Goal: Transaction & Acquisition: Subscribe to service/newsletter

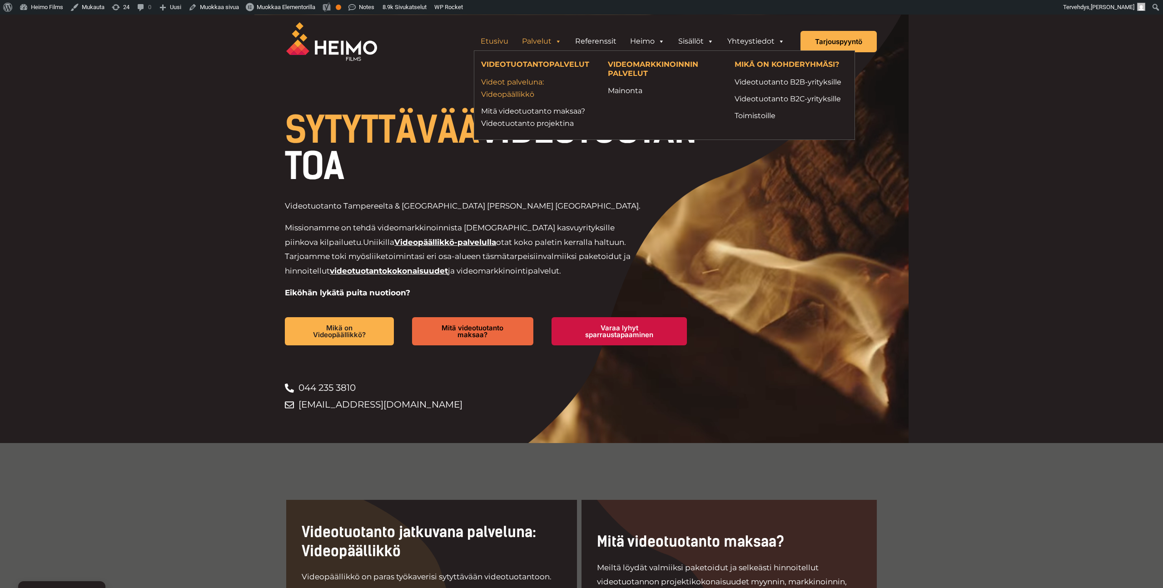
click at [510, 91] on link "Videot palveluna: Videopäällikkö" at bounding box center [537, 88] width 113 height 25
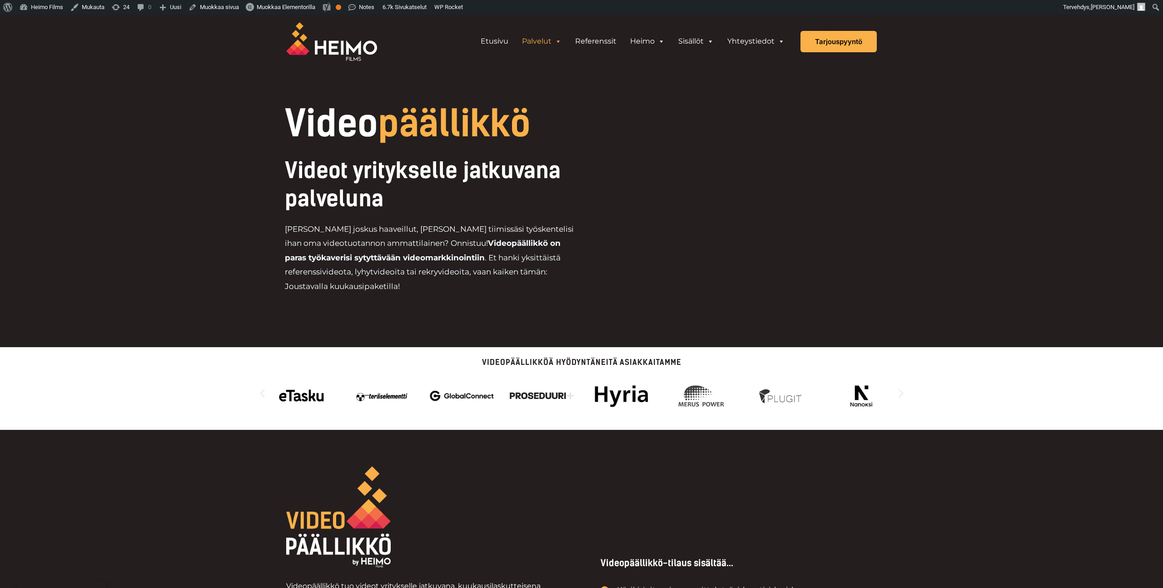
click at [959, 362] on div "Videopäällikköä hyödyntäneitä asiakkaitamme" at bounding box center [581, 388] width 1163 height 83
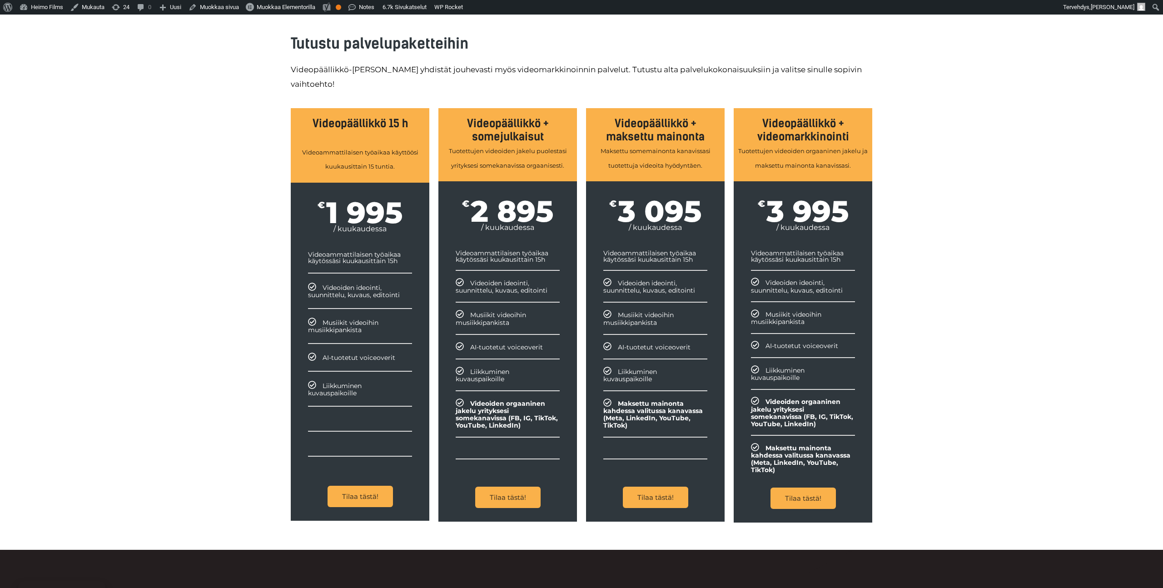
scroll to position [907, 0]
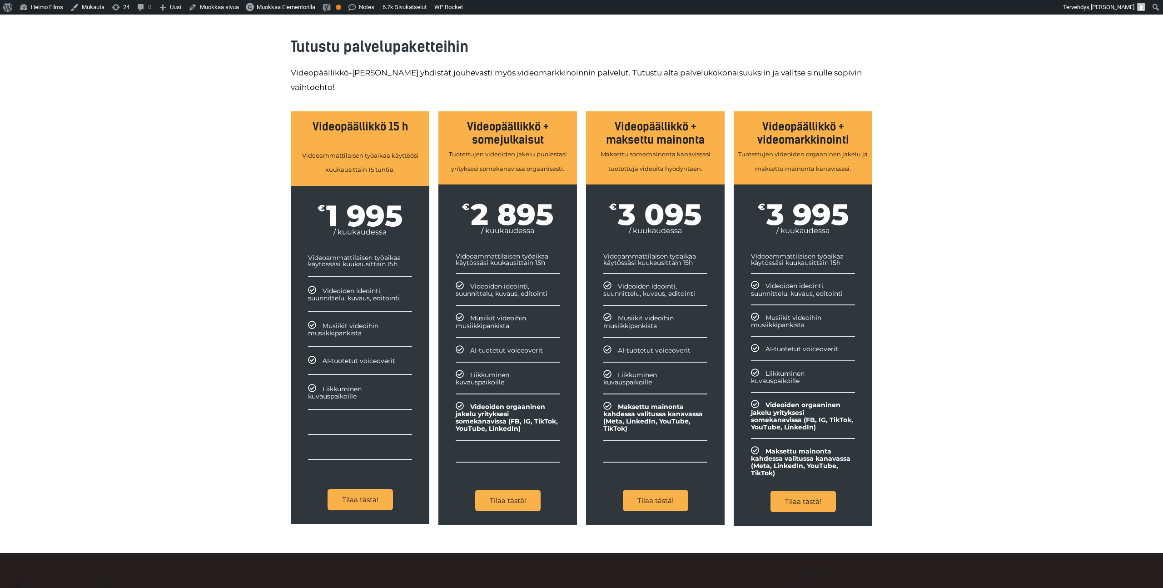
click at [1069, 180] on div "Tutustu palvelupaketteihin Videopäällikkö-palveluun yhdistät jouhevasti myös vi…" at bounding box center [581, 281] width 1163 height 543
click at [190, 318] on div "Tutustu palvelupaketteihin Videopäällikkö-palveluun yhdistät jouhevasti myös vi…" at bounding box center [581, 281] width 1163 height 543
